Goal: Obtain resource: Obtain resource

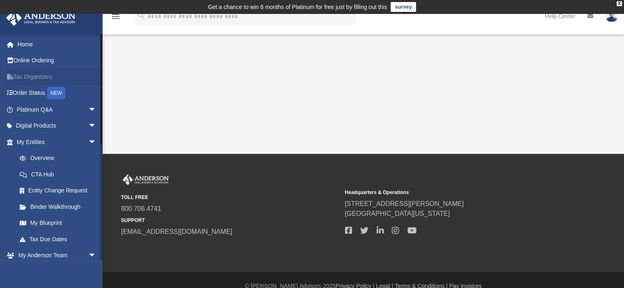
click at [33, 74] on link "Tax Organizers" at bounding box center [57, 76] width 103 height 16
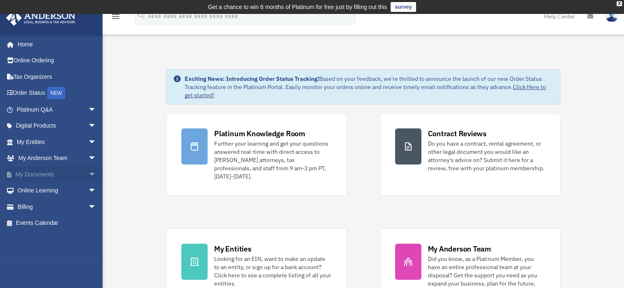
click at [88, 173] on span "arrow_drop_down" at bounding box center [96, 174] width 16 height 17
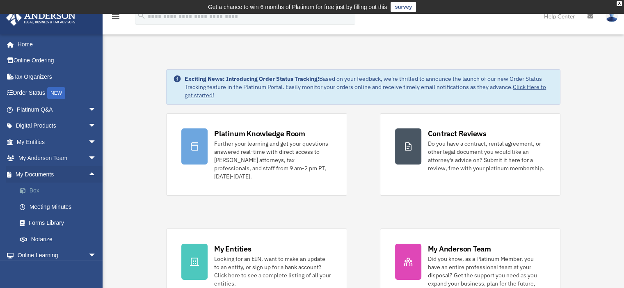
click at [30, 189] on link "Box" at bounding box center [59, 190] width 97 height 16
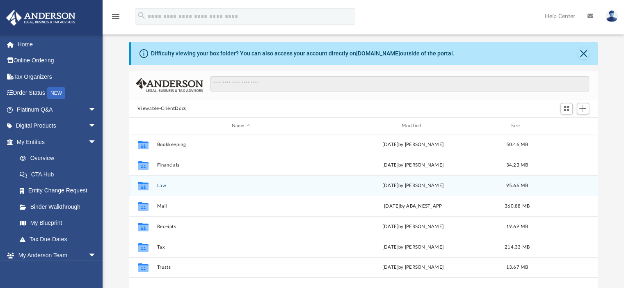
scroll to position [41, 0]
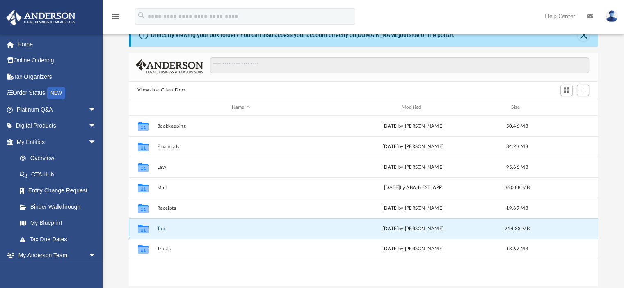
click at [159, 228] on button "Tax" at bounding box center [241, 228] width 168 height 5
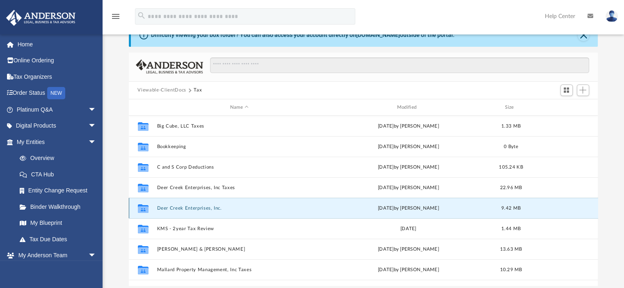
click at [196, 209] on button "Deer Creek Enterprises, Inc." at bounding box center [239, 207] width 165 height 5
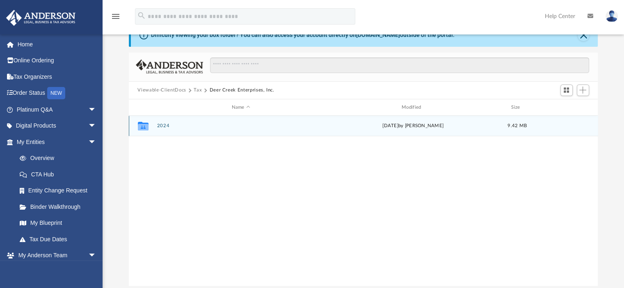
click at [162, 125] on button "2024" at bounding box center [241, 125] width 168 height 5
click at [175, 125] on button "Digital Tax Organizer" at bounding box center [241, 125] width 168 height 5
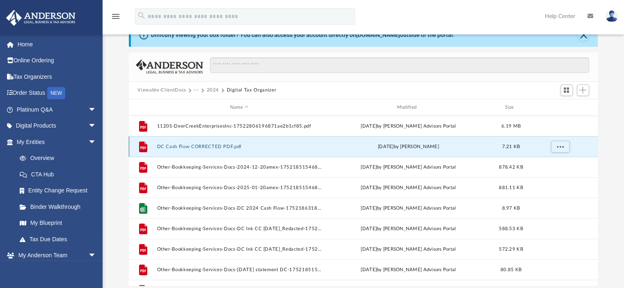
click at [202, 146] on button "DC Cash Flow CORRECTED PDF.pdf" at bounding box center [239, 146] width 165 height 5
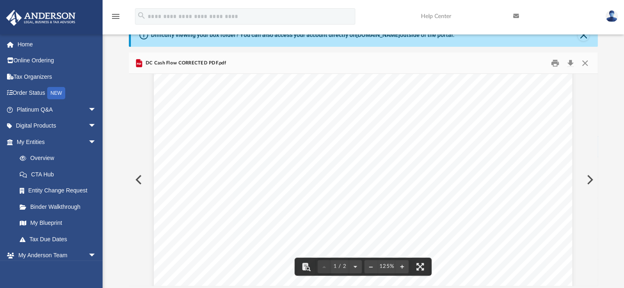
scroll to position [0, 0]
click at [582, 36] on button "Close" at bounding box center [582, 35] width 11 height 11
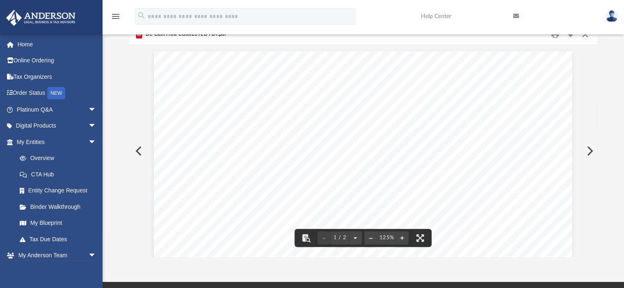
click at [583, 35] on button "Close" at bounding box center [584, 34] width 15 height 13
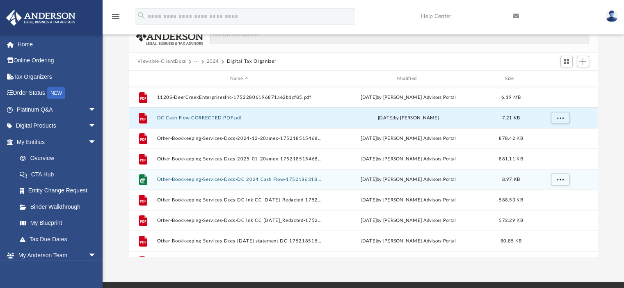
click at [223, 178] on button "Other-Bookkeeping-Services-Docs-DC 2024 Cash Flow-175218631868703dcec3542.xlsx" at bounding box center [239, 179] width 165 height 5
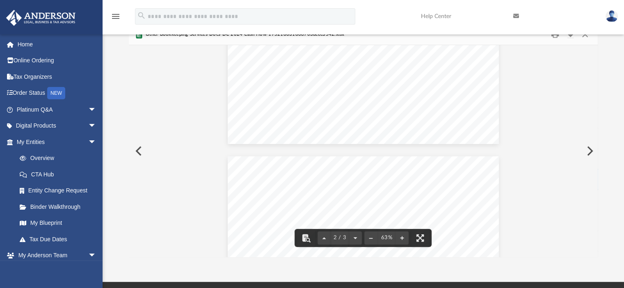
scroll to position [321, 0]
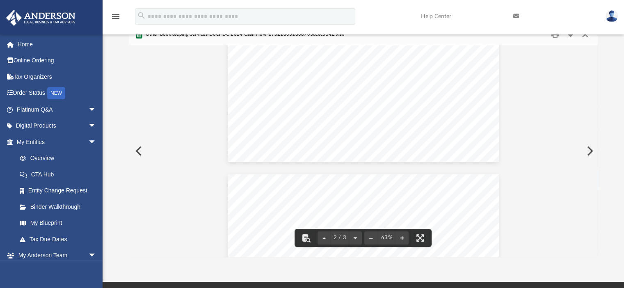
click at [586, 36] on button "Close" at bounding box center [584, 34] width 15 height 13
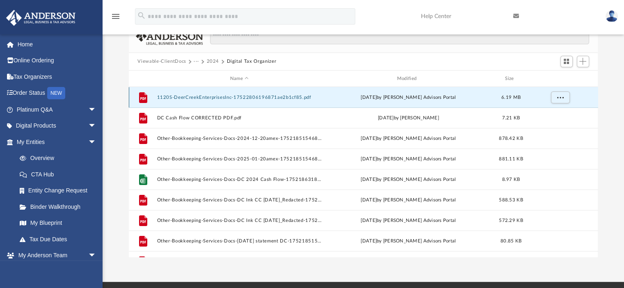
click at [229, 96] on button "1120S-DeerCreekEnterprisesInc-17522806196871ae2b1cf85.pdf" at bounding box center [239, 97] width 165 height 5
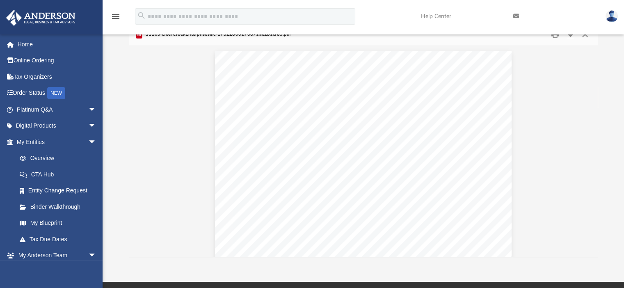
scroll to position [665, 0]
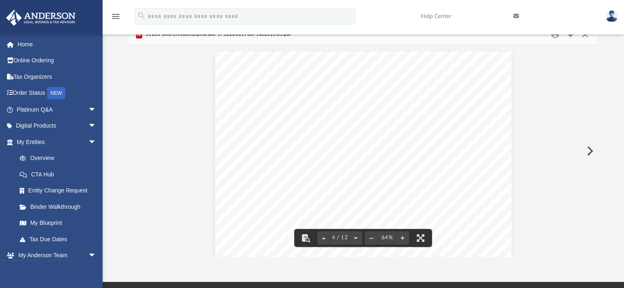
click at [584, 35] on button "Close" at bounding box center [584, 34] width 15 height 13
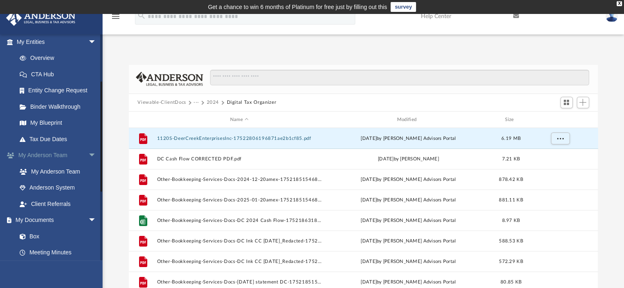
scroll to position [115, 0]
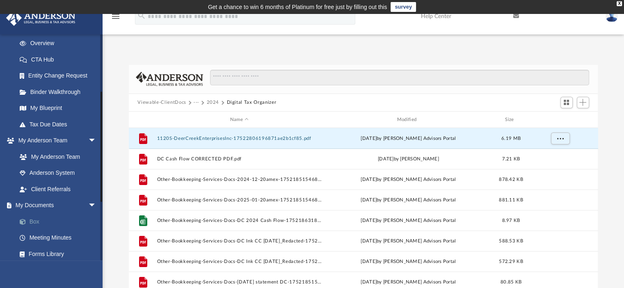
click at [37, 220] on link "Box" at bounding box center [59, 221] width 97 height 16
click at [30, 221] on link "Box" at bounding box center [59, 221] width 97 height 16
click at [620, 3] on div "X" at bounding box center [618, 3] width 5 height 5
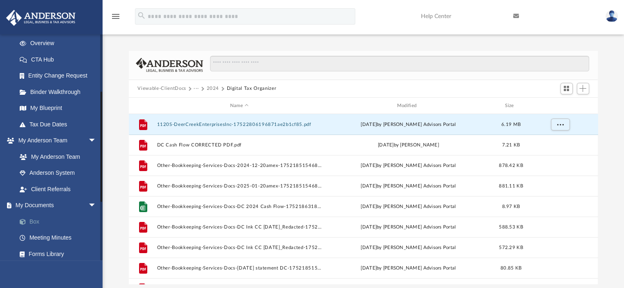
click at [36, 220] on link "Box" at bounding box center [59, 221] width 97 height 16
click at [166, 87] on button "Viewable-ClientDocs" at bounding box center [161, 88] width 48 height 7
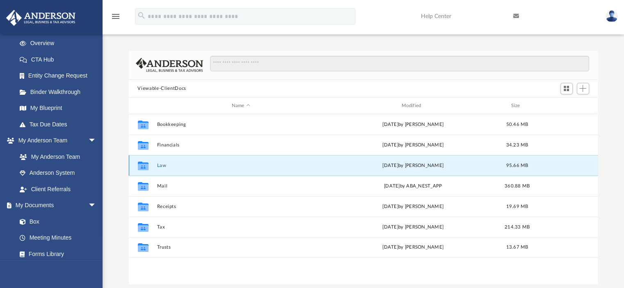
click at [164, 166] on button "Law" at bounding box center [241, 165] width 168 height 5
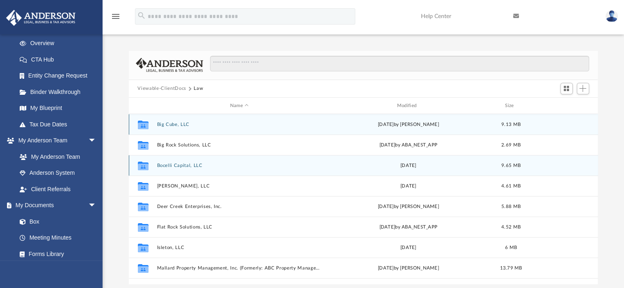
scroll to position [41, 0]
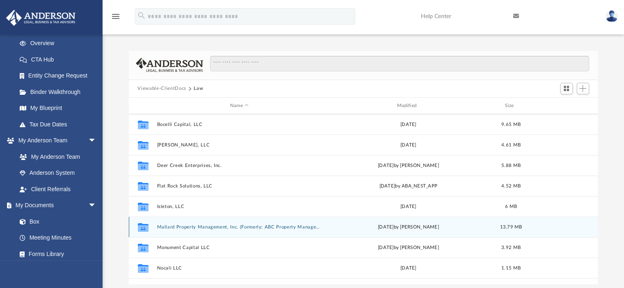
click at [214, 226] on button "Mallard Property Management, Inc. (Formerly: ABC Property Management, Inc.)" at bounding box center [239, 226] width 165 height 5
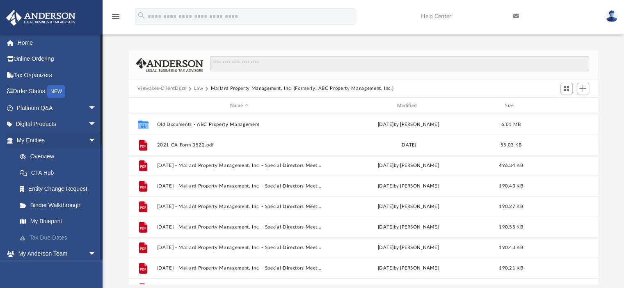
scroll to position [0, 0]
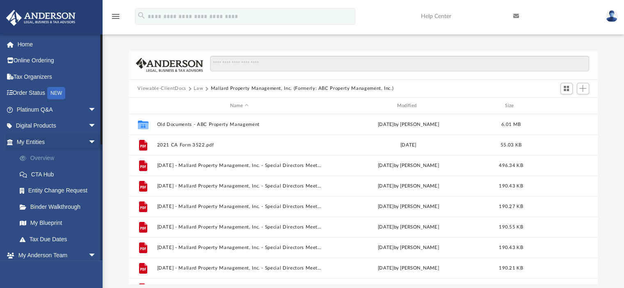
click at [47, 156] on link "Overview" at bounding box center [59, 158] width 97 height 16
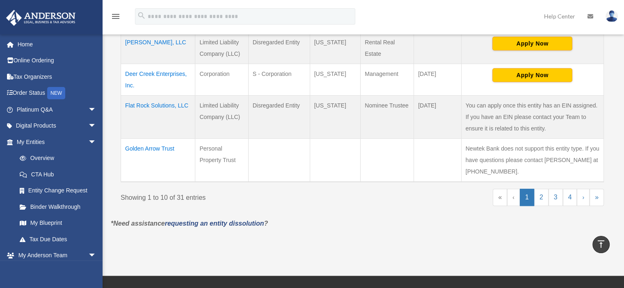
scroll to position [451, 0]
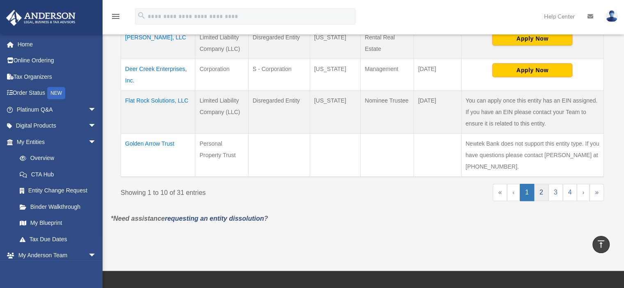
click at [544, 193] on link "2" at bounding box center [541, 192] width 14 height 17
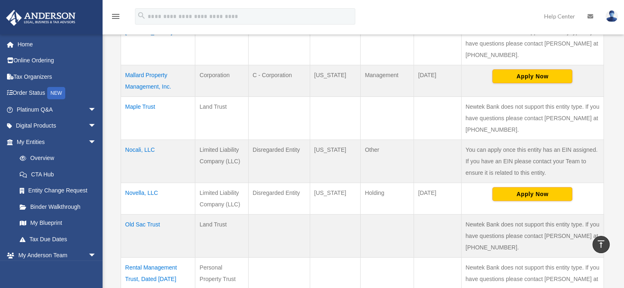
scroll to position [246, 0]
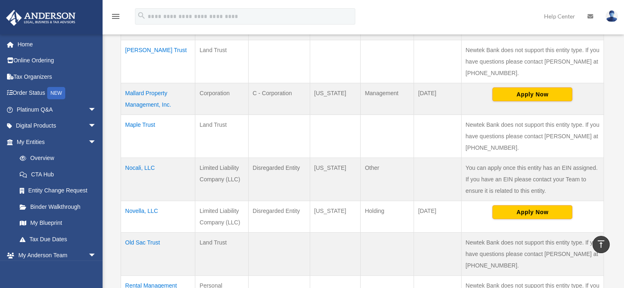
click at [146, 93] on td "Mallard Property Management, Inc." at bounding box center [158, 99] width 74 height 32
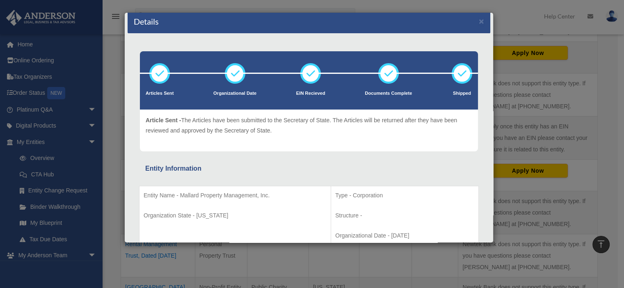
scroll to position [0, 0]
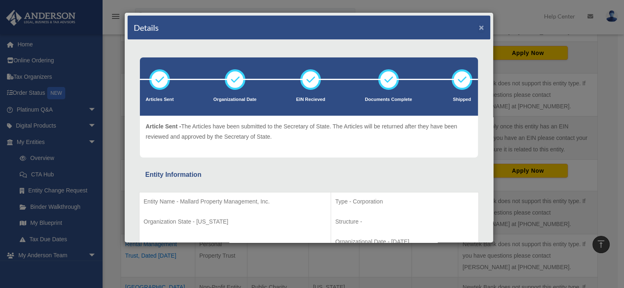
click at [479, 25] on button "×" at bounding box center [481, 27] width 5 height 9
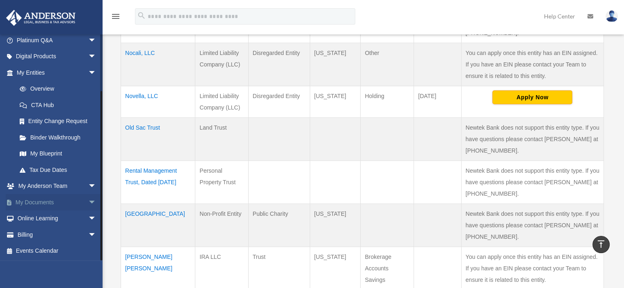
scroll to position [369, 0]
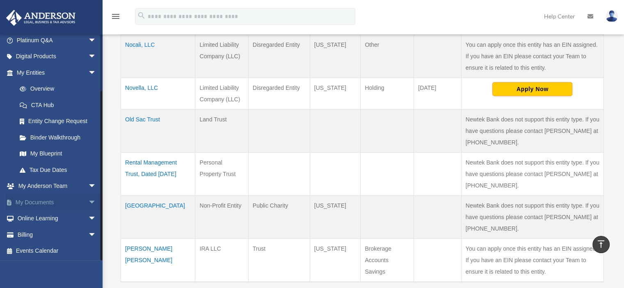
click at [64, 199] on link "My Documents arrow_drop_down" at bounding box center [57, 202] width 103 height 16
click at [88, 201] on span "arrow_drop_down" at bounding box center [96, 202] width 16 height 17
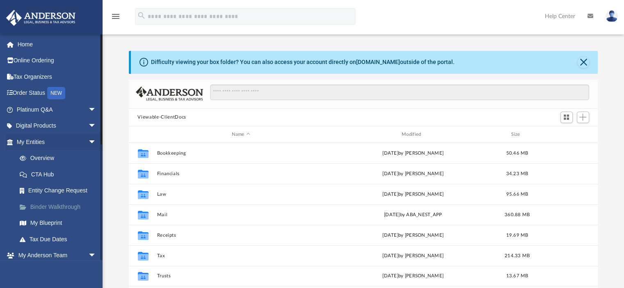
scroll to position [180, 463]
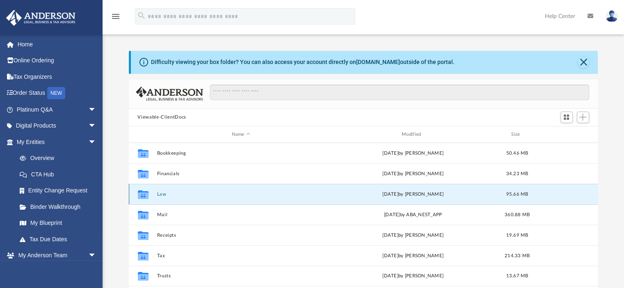
click at [160, 193] on button "Law" at bounding box center [241, 193] width 168 height 5
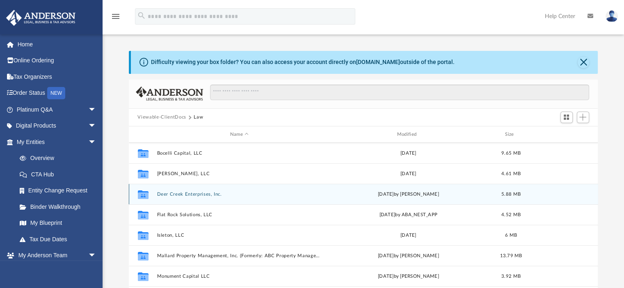
scroll to position [82, 0]
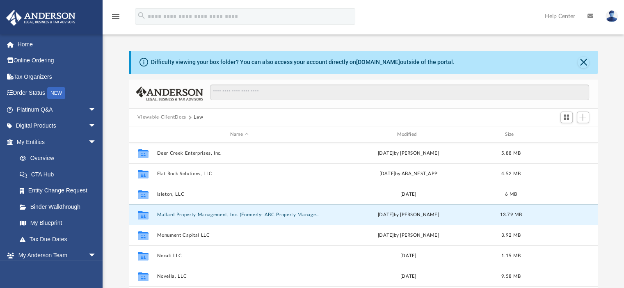
click at [221, 214] on button "Mallard Property Management, Inc. (Formerly: ABC Property Management, Inc.)" at bounding box center [239, 214] width 165 height 5
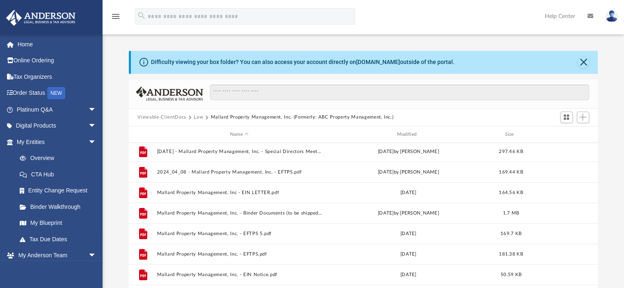
scroll to position [246, 0]
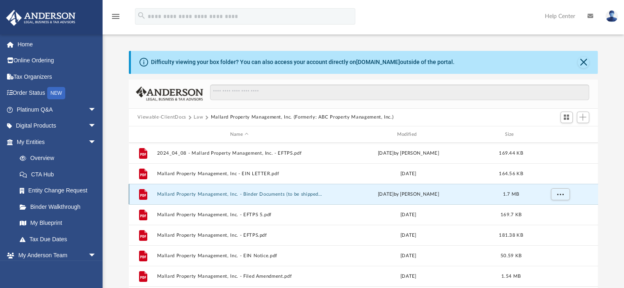
click at [224, 192] on button "Mallard Property Management, Inc. - Binder Documents (to be shipped) - DocuSign…" at bounding box center [239, 193] width 165 height 5
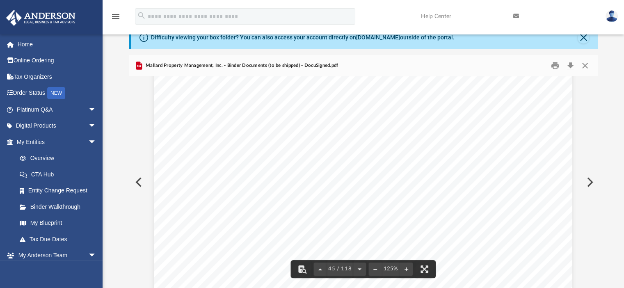
scroll to position [24582, 0]
click at [592, 182] on button "Preview" at bounding box center [589, 182] width 18 height 23
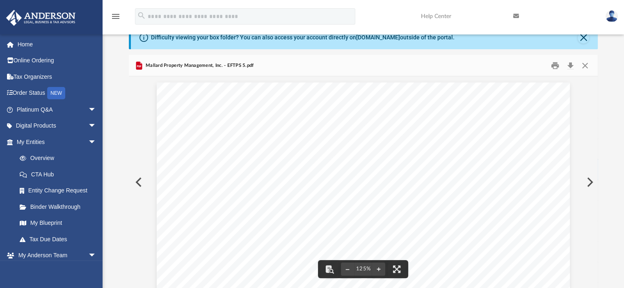
click at [137, 184] on button "Preview" at bounding box center [138, 182] width 18 height 23
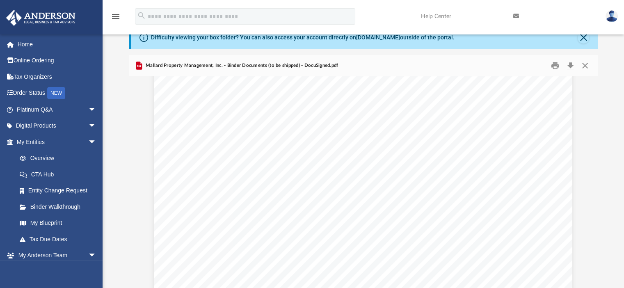
scroll to position [38257, 0]
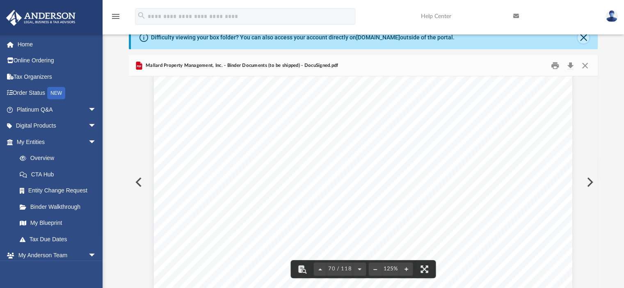
click at [584, 38] on button "Close" at bounding box center [582, 37] width 11 height 11
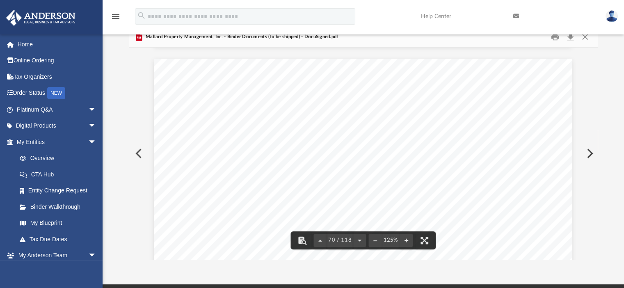
scroll to position [38134, 0]
click at [583, 36] on button "Close" at bounding box center [584, 36] width 15 height 13
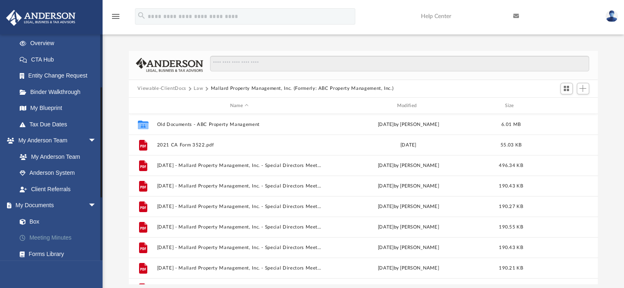
scroll to position [164, 0]
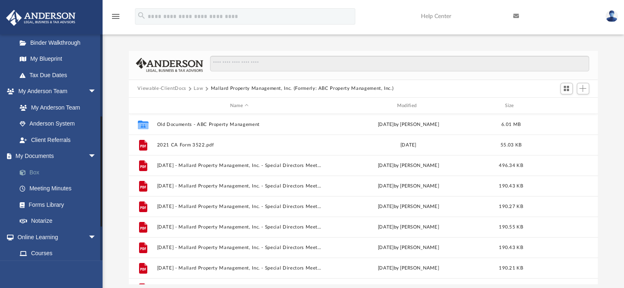
click at [35, 173] on link "Box" at bounding box center [59, 172] width 97 height 16
click at [169, 86] on button "Viewable-ClientDocs" at bounding box center [161, 88] width 48 height 7
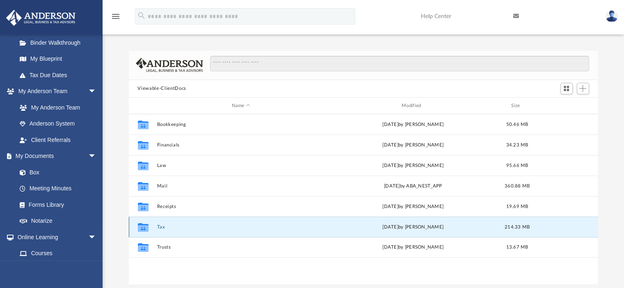
click at [162, 227] on button "Tax" at bounding box center [241, 226] width 168 height 5
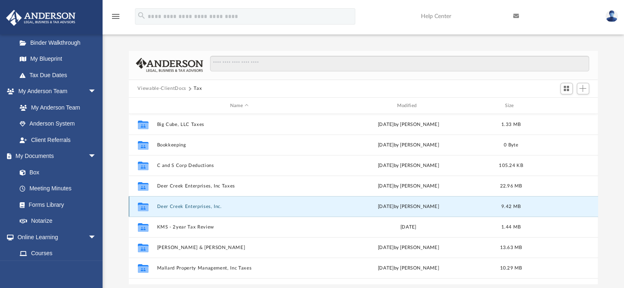
click at [185, 207] on button "Deer Creek Enterprises, Inc." at bounding box center [239, 206] width 165 height 5
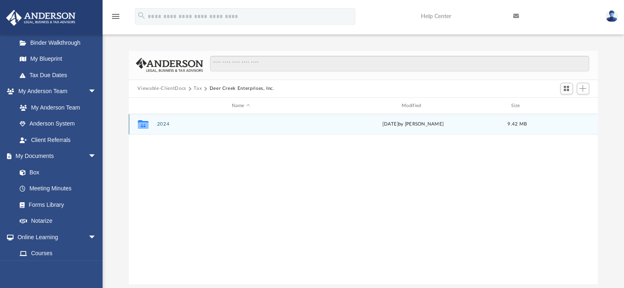
click at [162, 122] on button "2024" at bounding box center [241, 124] width 168 height 5
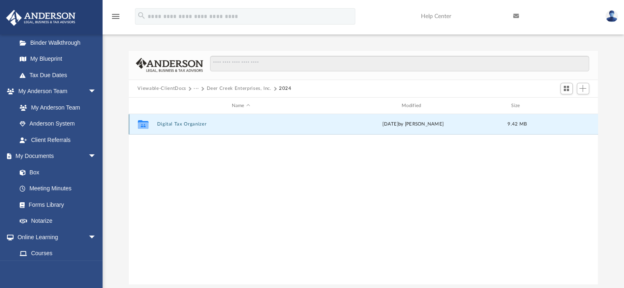
click at [182, 125] on button "Digital Tax Organizer" at bounding box center [241, 124] width 168 height 5
